Goal: Information Seeking & Learning: Learn about a topic

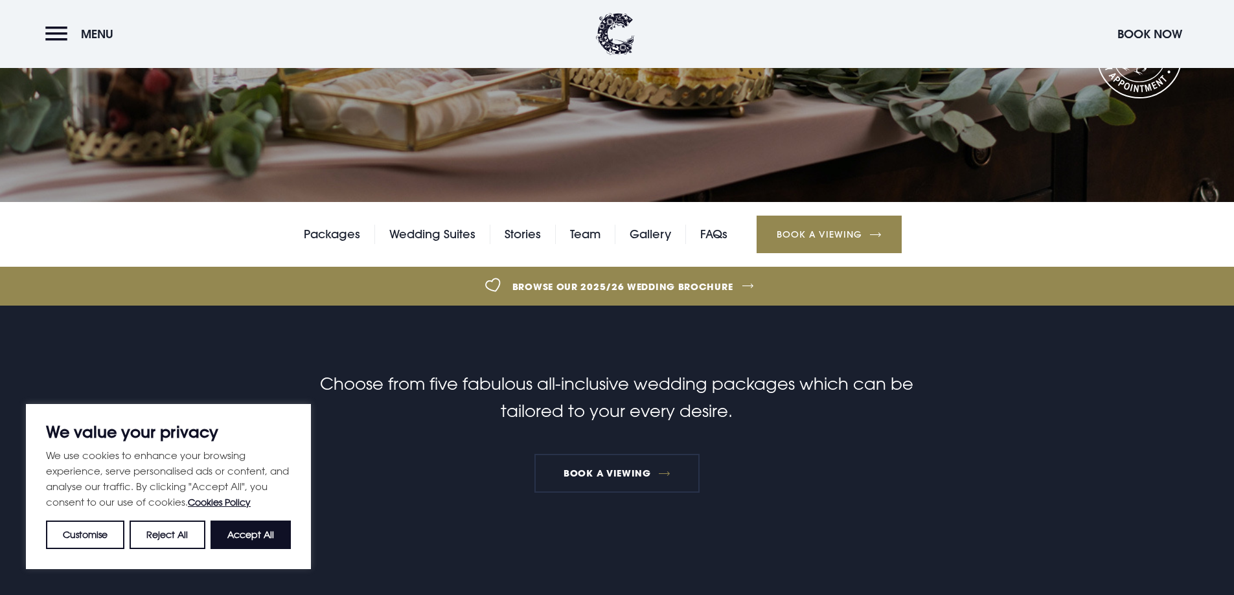
scroll to position [324, 0]
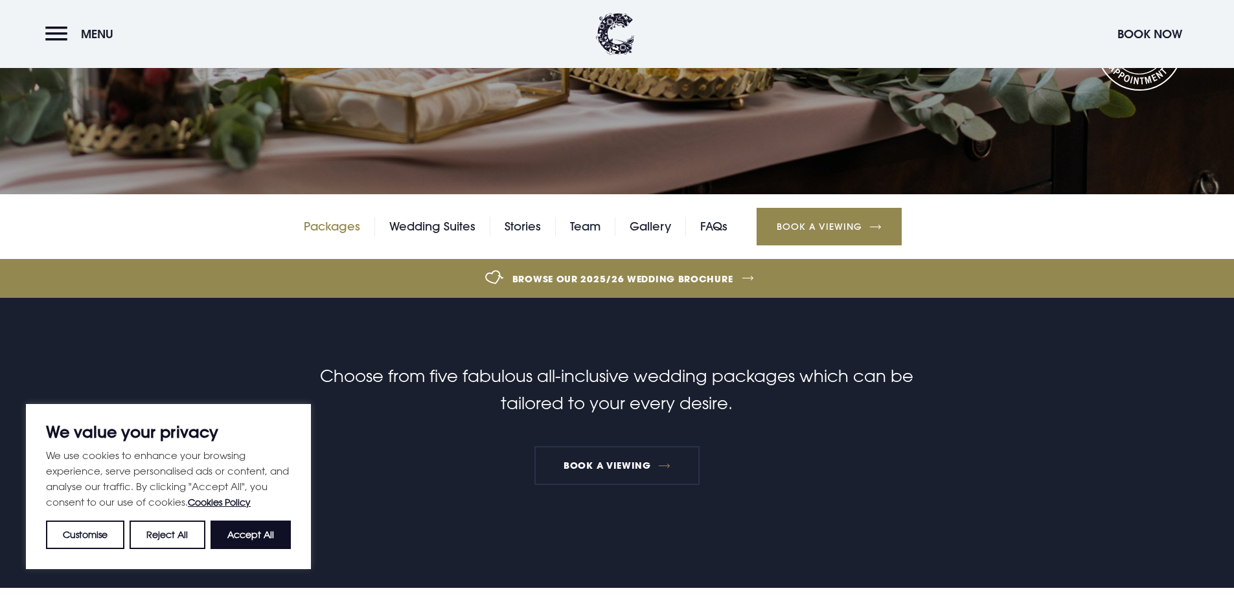
click at [324, 225] on link "Packages" at bounding box center [332, 226] width 56 height 19
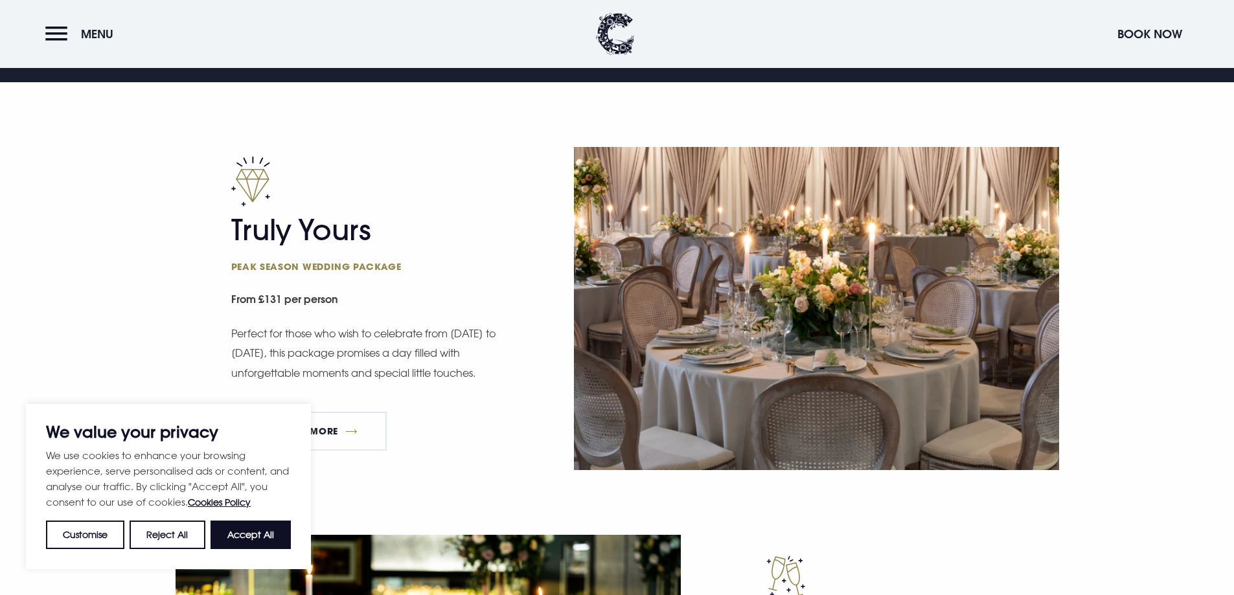
scroll to position [842, 0]
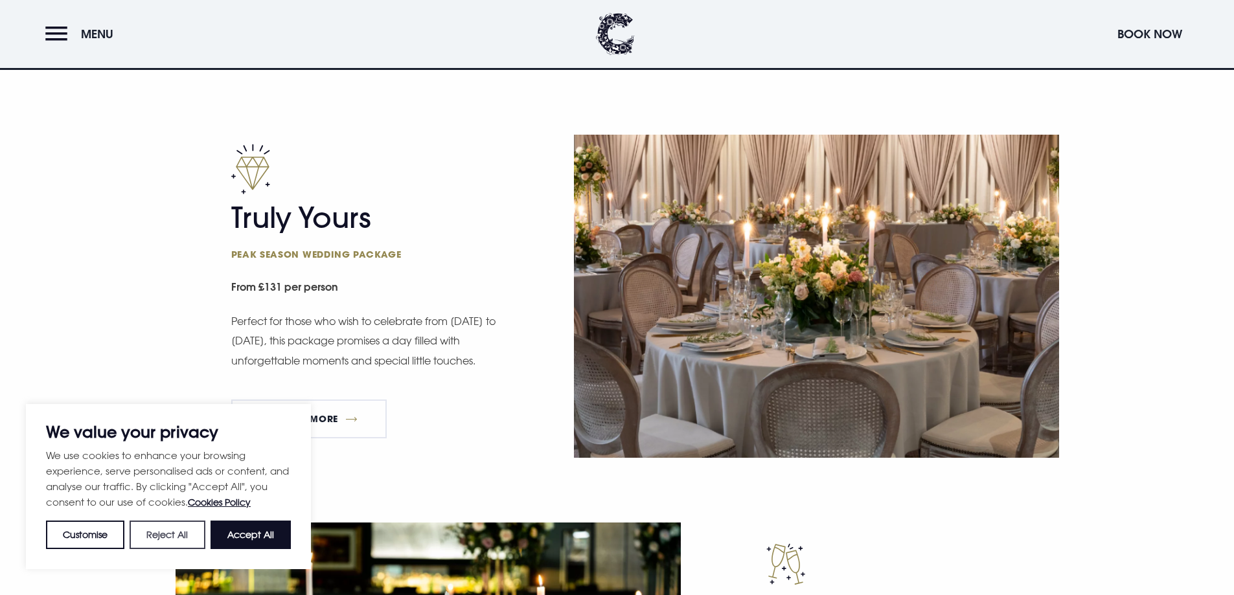
click at [165, 534] on button "Reject All" at bounding box center [167, 535] width 75 height 29
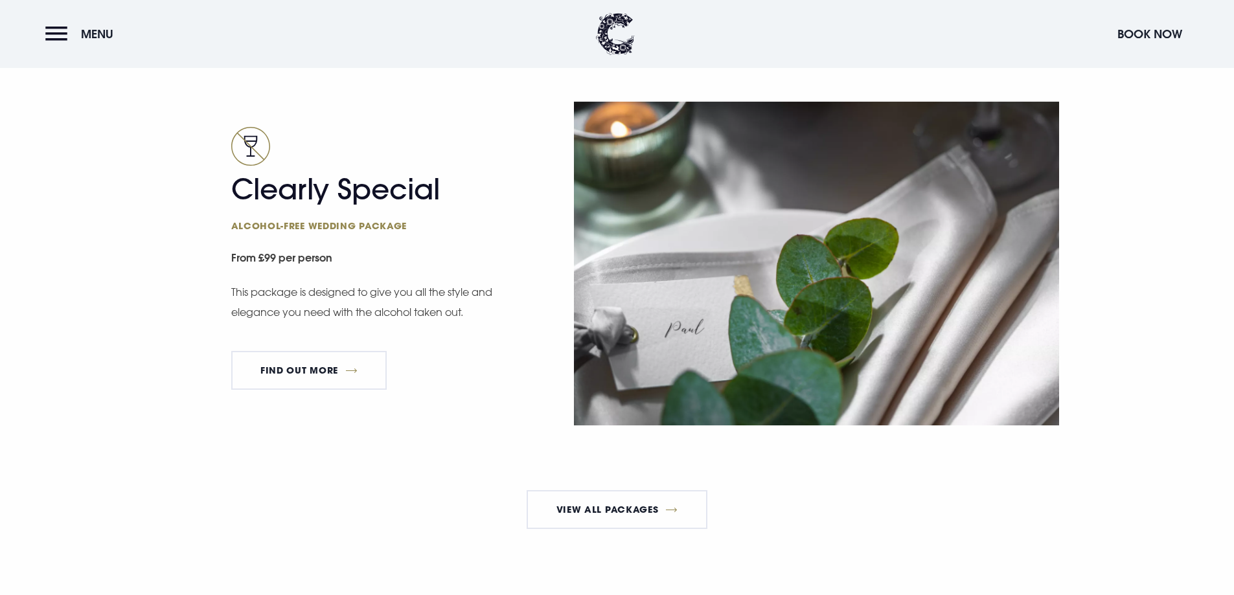
scroll to position [2656, 0]
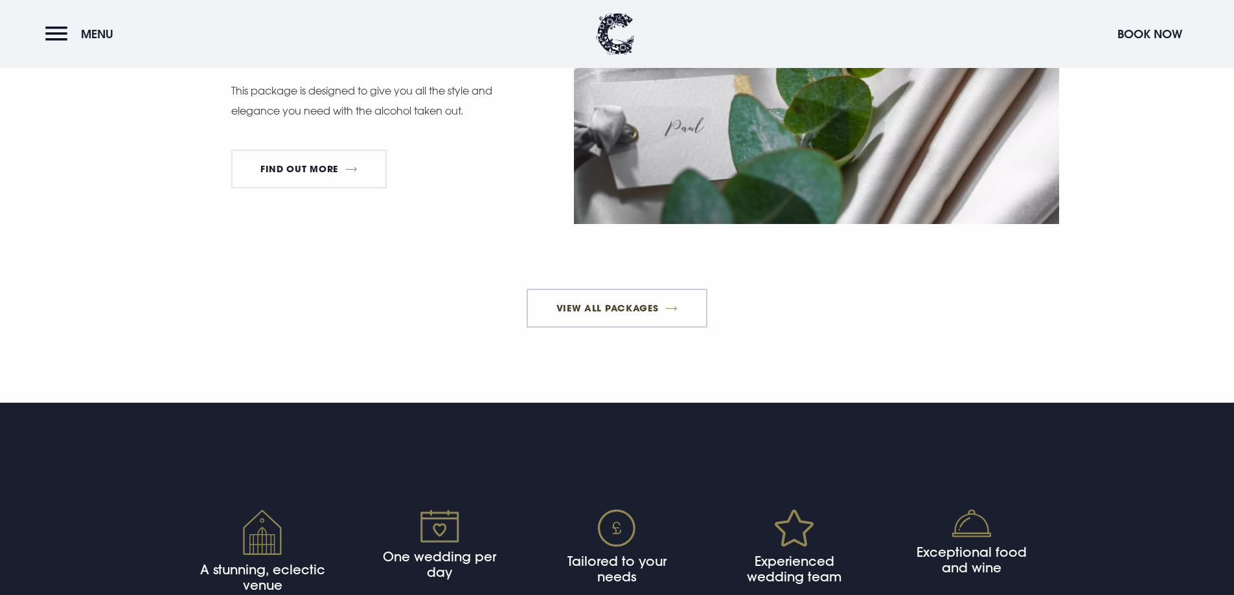
click at [638, 309] on link "View All Packages" at bounding box center [617, 308] width 181 height 39
